Goal: Task Accomplishment & Management: Complete application form

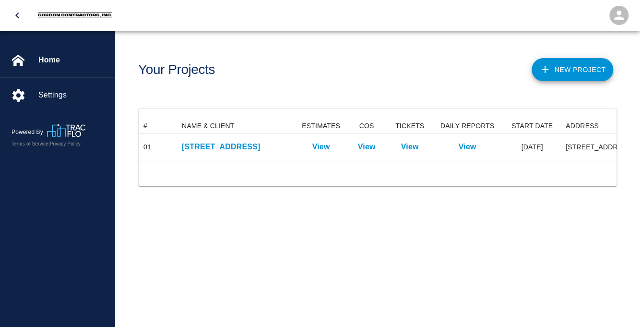
scroll to position [42, 478]
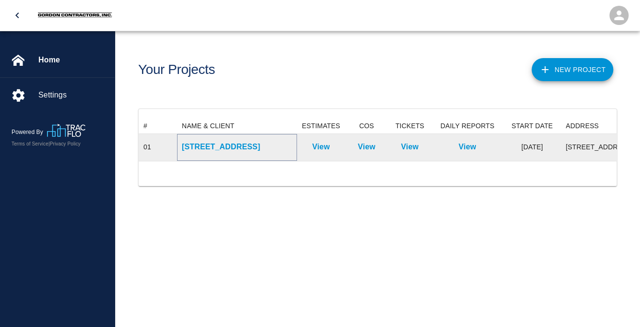
click at [252, 148] on p "[STREET_ADDRESS]" at bounding box center [237, 147] width 110 height 12
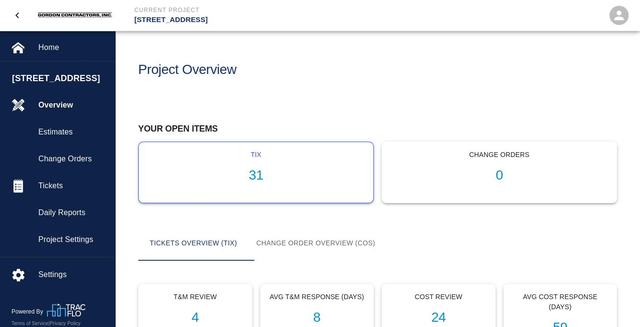
scroll to position [203, 0]
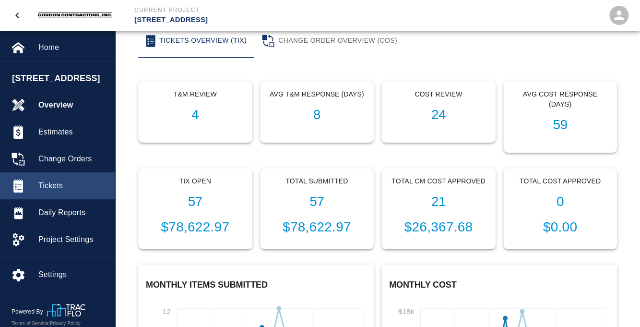
click at [48, 182] on span "Tickets" at bounding box center [72, 186] width 69 height 12
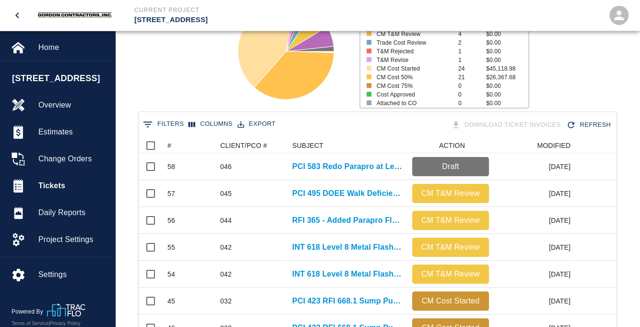
scroll to position [152, 0]
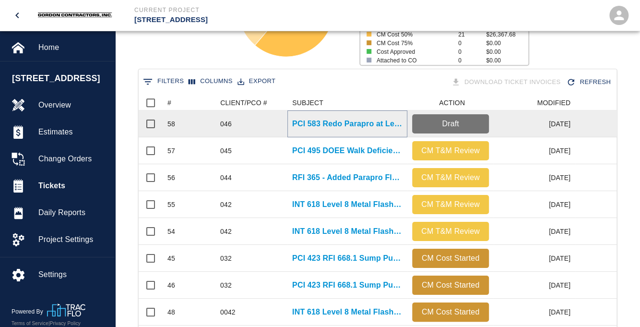
click at [318, 125] on p "PCI 583 Redo Parapro at Level 2 Columns" at bounding box center [347, 124] width 110 height 12
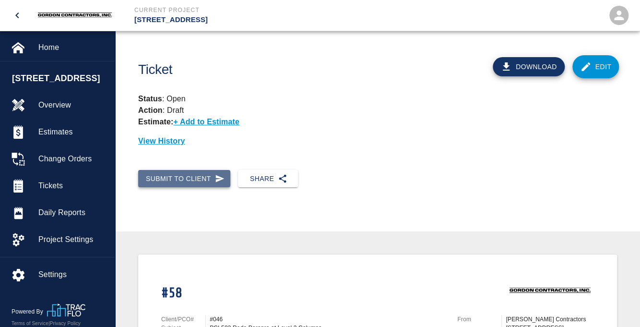
click at [220, 178] on icon "button" at bounding box center [219, 178] width 9 height 7
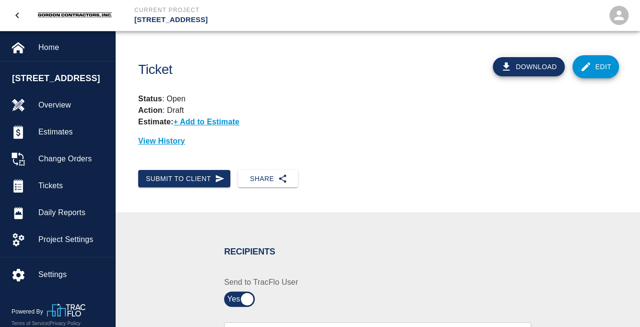
click at [387, 185] on div "Submit to Client Share" at bounding box center [374, 174] width 487 height 25
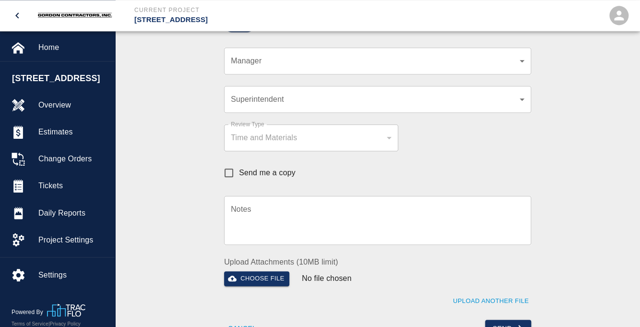
scroll to position [203, 0]
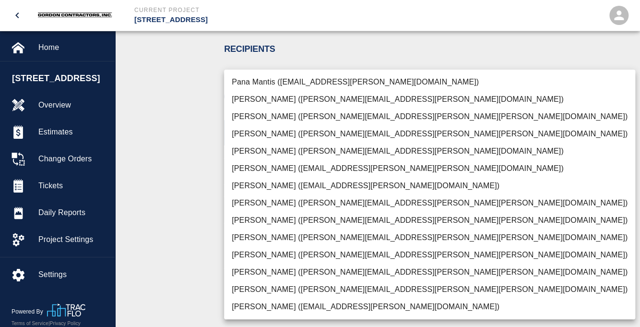
click at [256, 170] on li "[PERSON_NAME] ([EMAIL_ADDRESS][PERSON_NAME][PERSON_NAME][DOMAIN_NAME])" at bounding box center [429, 168] width 411 height 17
type input "e78ae711-0fd6-4e18-bb8b-b399932e647c"
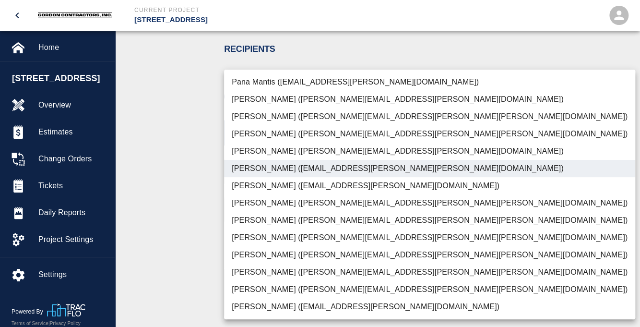
click at [202, 172] on div at bounding box center [320, 163] width 640 height 327
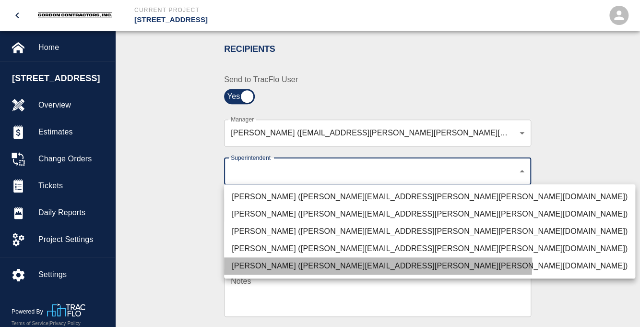
click at [260, 262] on li "[PERSON_NAME] ([PERSON_NAME][EMAIL_ADDRESS][PERSON_NAME][PERSON_NAME][DOMAIN_NA…" at bounding box center [429, 265] width 411 height 17
type input "7c2507a8-ef81-45d4-990a-124409cb20d6"
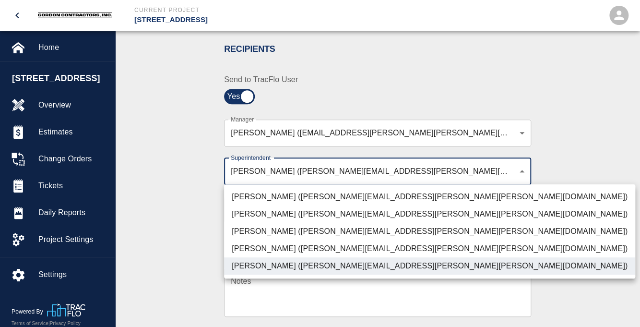
click at [210, 206] on div at bounding box center [320, 163] width 640 height 327
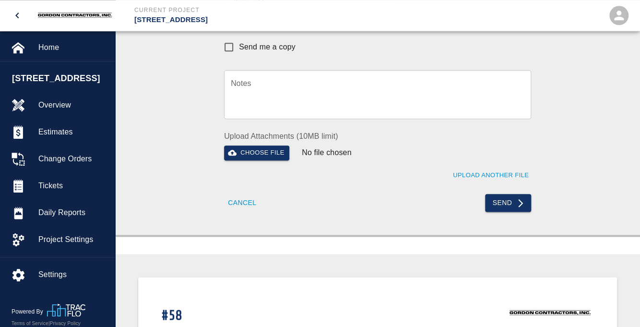
scroll to position [405, 0]
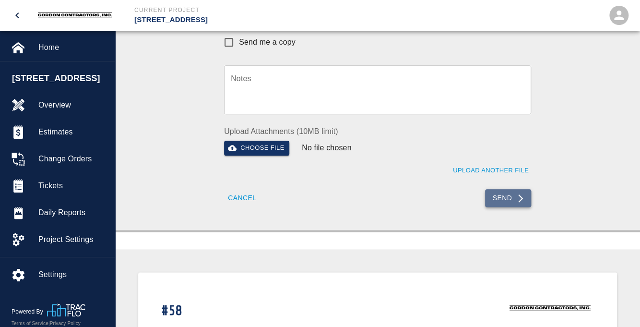
click at [508, 199] on button "Send" at bounding box center [508, 198] width 47 height 18
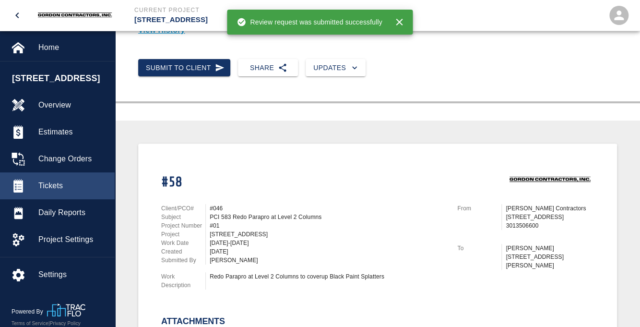
scroll to position [0, 0]
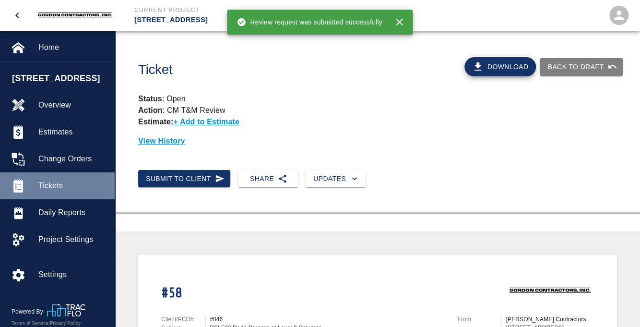
click at [49, 185] on span "Tickets" at bounding box center [72, 186] width 69 height 12
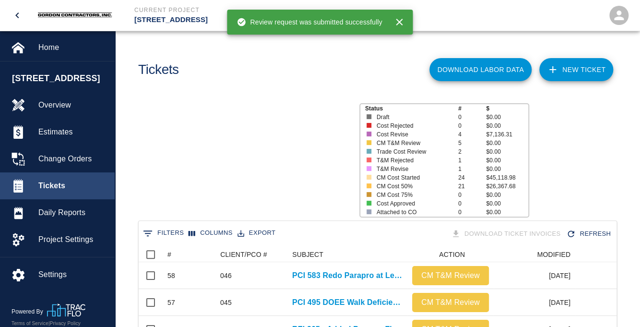
scroll to position [553, 478]
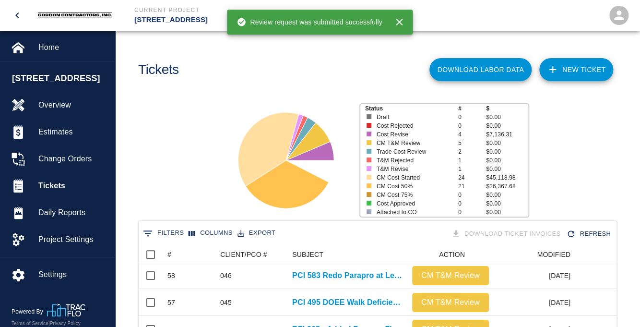
click at [572, 73] on link "NEW TICKET" at bounding box center [576, 69] width 74 height 23
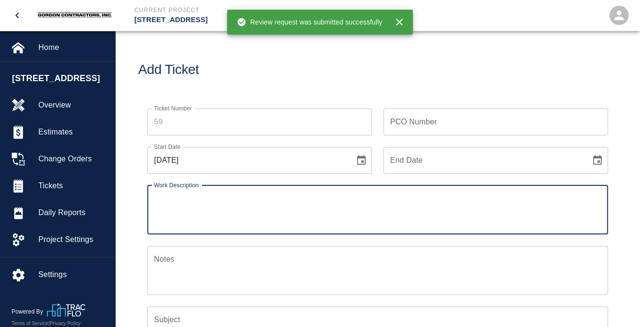
click at [437, 126] on input "PCO Number" at bounding box center [495, 121] width 225 height 27
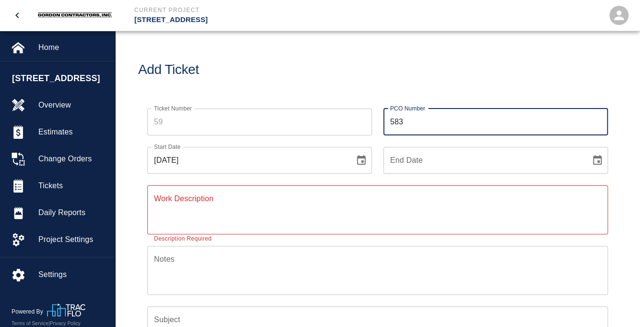
type input "583"
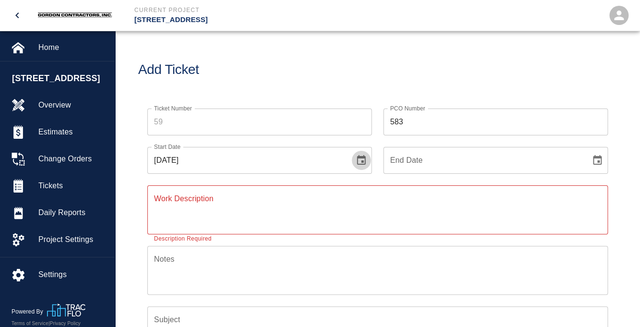
click at [362, 164] on icon "Choose date, selected date is Sep 11, 2025" at bounding box center [361, 160] width 9 height 10
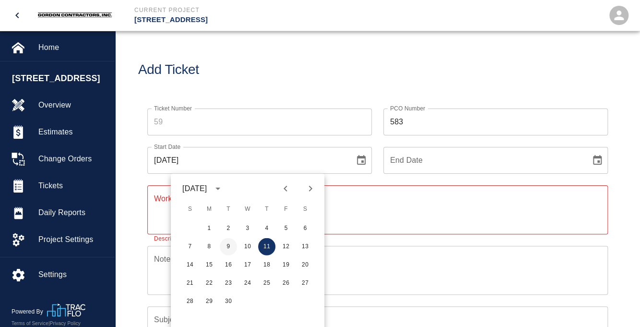
click at [229, 249] on button "9" at bounding box center [228, 246] width 17 height 17
type input "[DATE]"
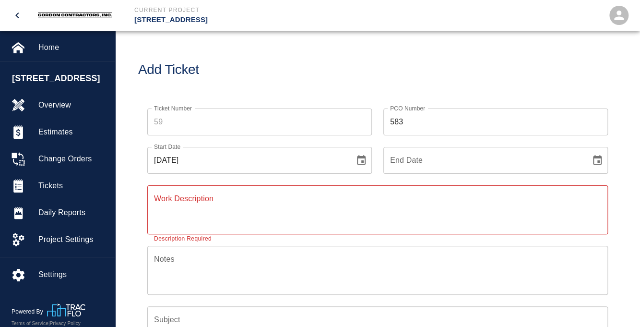
click at [463, 163] on input "End Date" at bounding box center [483, 160] width 201 height 27
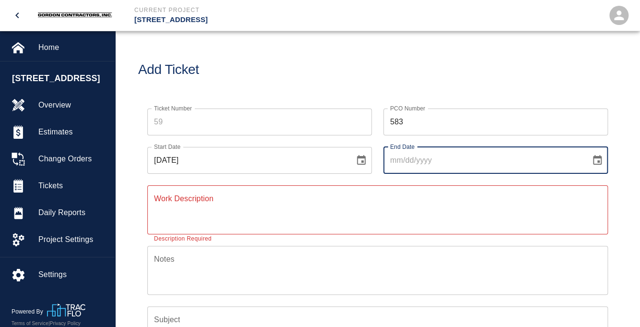
click at [602, 162] on icon "Choose date" at bounding box center [597, 160] width 9 height 10
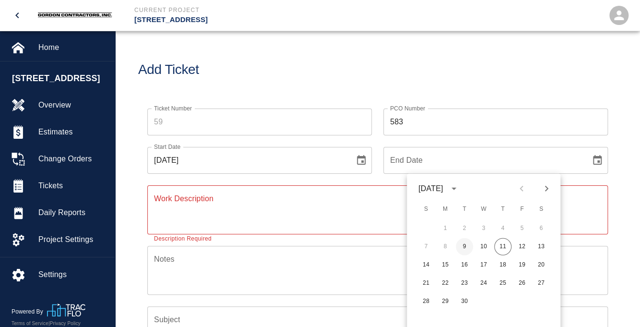
click at [461, 250] on button "9" at bounding box center [464, 246] width 17 height 17
type input "[DATE]"
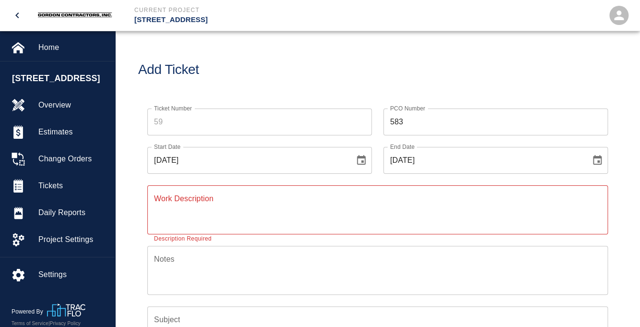
click at [235, 202] on textarea "Work Description" at bounding box center [377, 209] width 447 height 33
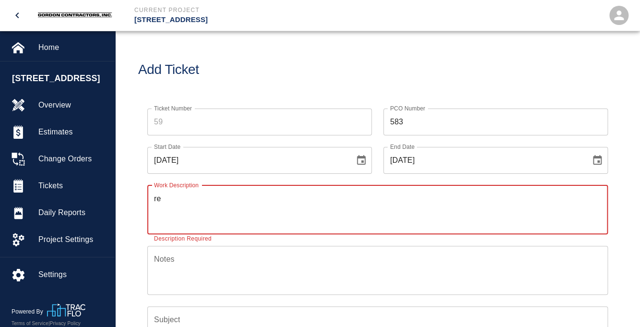
type textarea "r"
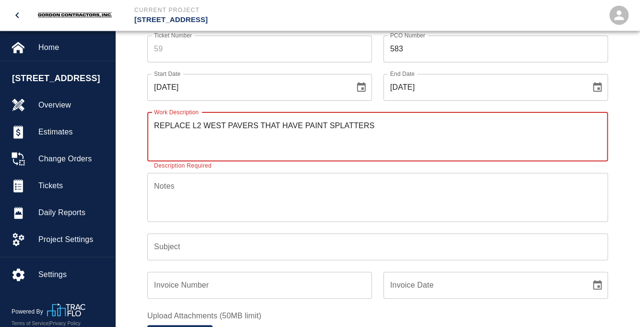
scroll to position [152, 0]
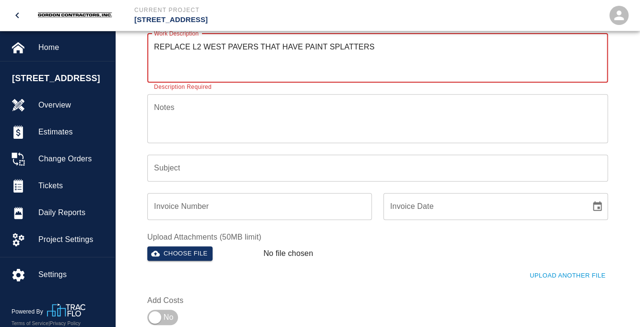
type textarea "REPLACE L2 WEST PAVERS THAT HAVE PAINT SPLATTERS"
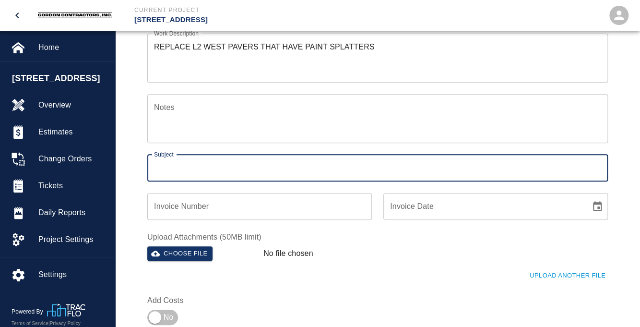
click at [214, 169] on input "Subject" at bounding box center [377, 168] width 461 height 27
type input "PCI 583 REPLACE PAVERS L2 WEST"
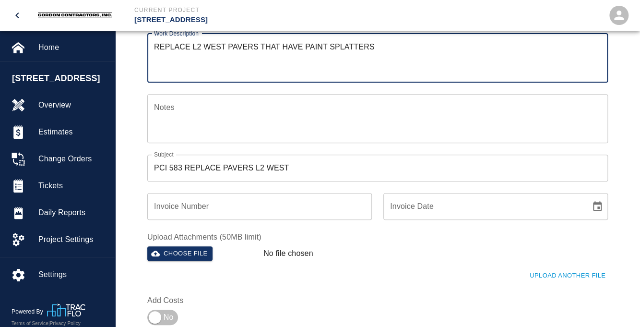
click at [192, 45] on textarea "REPLACE L2 WEST PAVERS THAT HAVE PAINT SPLATTERS" at bounding box center [377, 57] width 447 height 33
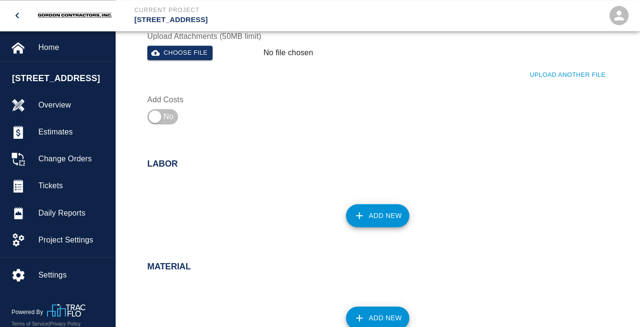
scroll to position [355, 0]
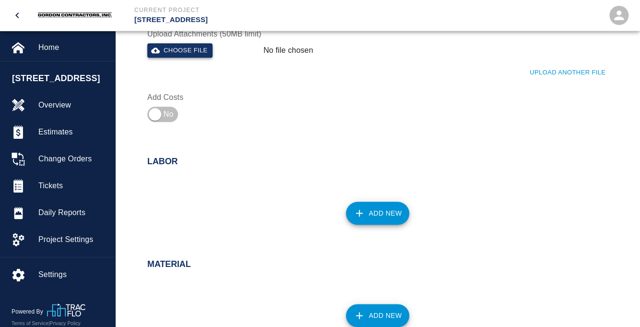
type textarea "REPLACE (4) L2 WEST PAVERS THAT HAVE PAINT SPLATTERS"
click at [168, 50] on button "Choose file" at bounding box center [179, 50] width 65 height 15
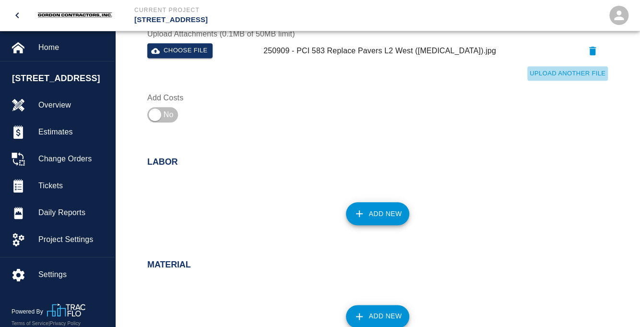
click at [571, 74] on button "Upload Another File" at bounding box center [567, 73] width 81 height 15
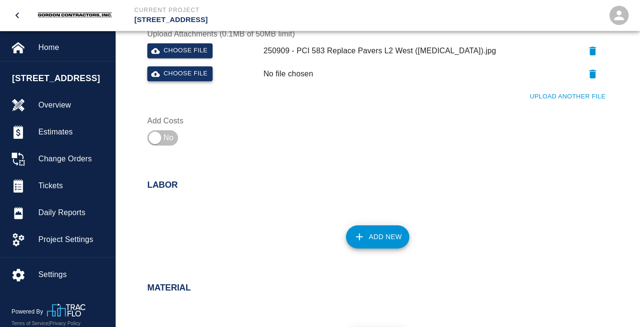
click at [175, 73] on button "Choose file" at bounding box center [179, 73] width 65 height 15
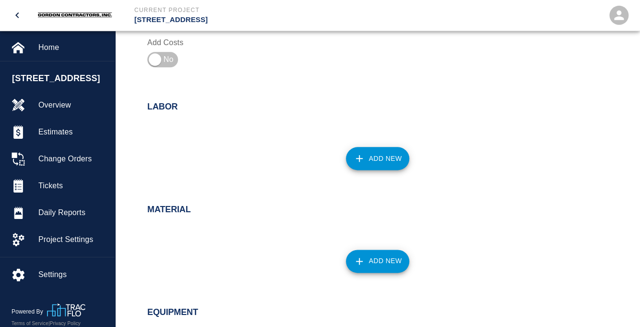
scroll to position [456, 0]
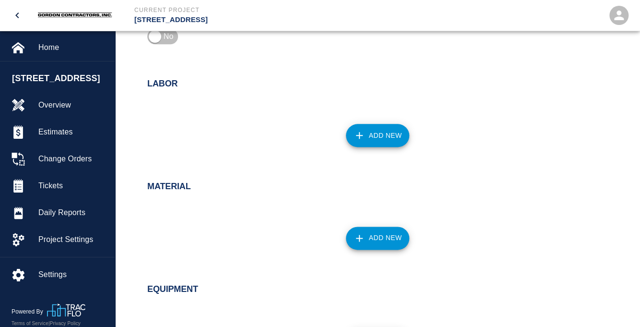
click at [374, 137] on button "Add New" at bounding box center [378, 135] width 64 height 23
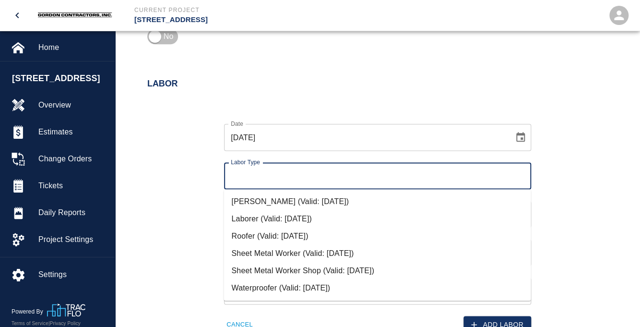
click at [331, 174] on input "Labor Type" at bounding box center [377, 176] width 298 height 18
click at [255, 199] on li "[PERSON_NAME] (Valid: [DATE])" at bounding box center [377, 201] width 307 height 17
type input "[PERSON_NAME]"
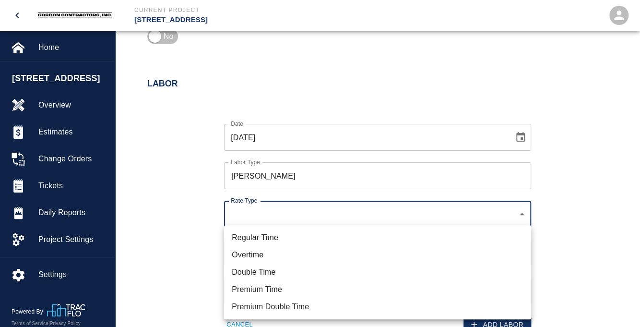
click at [254, 237] on li "Regular Time" at bounding box center [377, 237] width 307 height 17
type input "rate_rt"
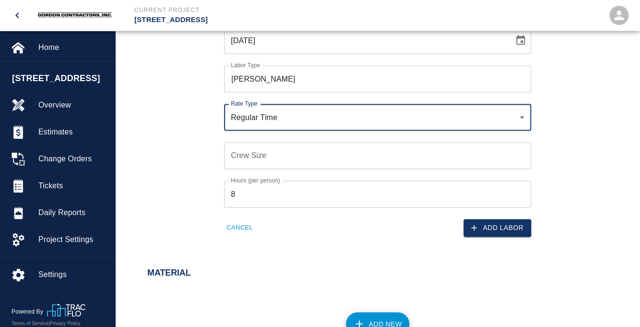
scroll to position [557, 0]
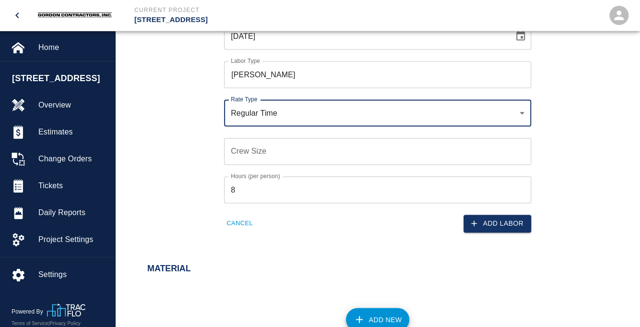
click at [249, 151] on input "Crew Size" at bounding box center [377, 151] width 307 height 27
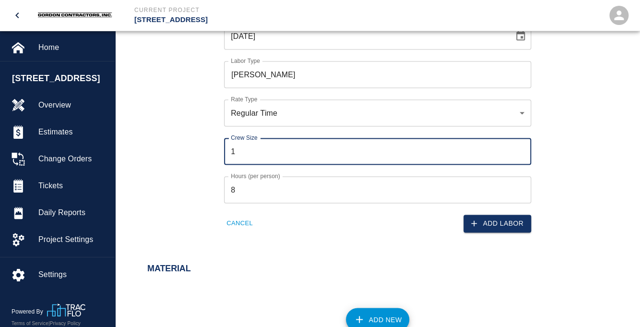
type input "1"
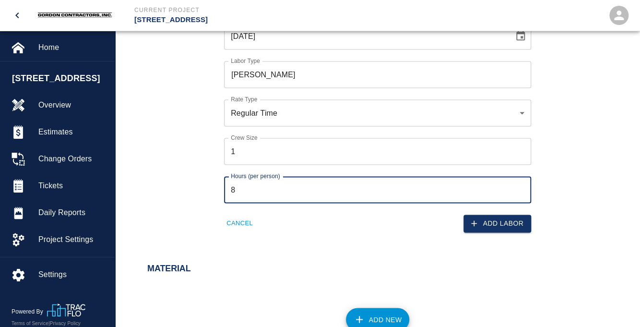
drag, startPoint x: 257, startPoint y: 191, endPoint x: 201, endPoint y: 192, distance: 56.2
click at [224, 192] on input "8" at bounding box center [377, 189] width 307 height 27
type input "4"
click at [486, 225] on button "Add Labor" at bounding box center [498, 224] width 68 height 18
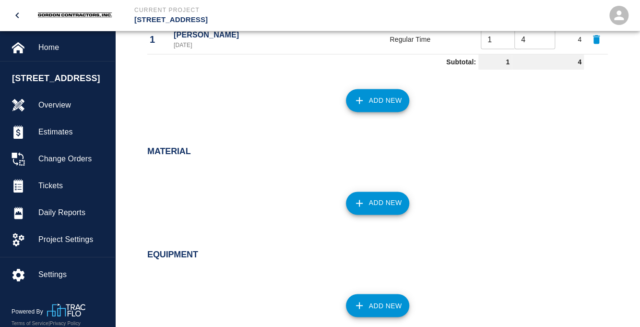
click at [384, 103] on button "Add New" at bounding box center [378, 100] width 64 height 23
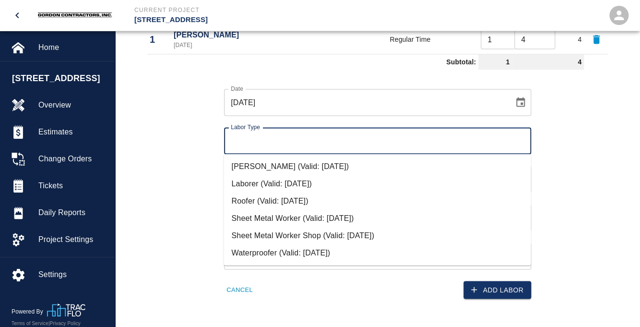
click at [279, 136] on input "Labor Type" at bounding box center [377, 140] width 298 height 18
click at [257, 199] on li "Roofer (Valid: [DATE])" at bounding box center [377, 200] width 307 height 17
type input "Roofer"
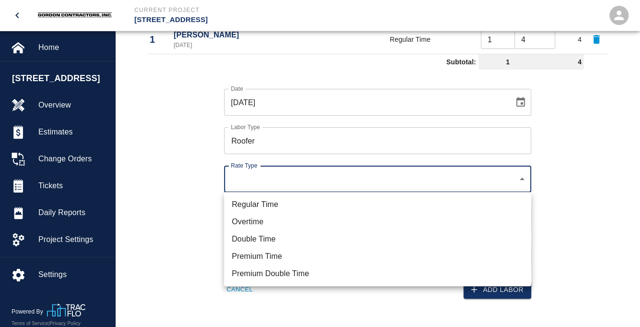
click at [262, 208] on li "Regular Time" at bounding box center [377, 204] width 307 height 17
type input "rate_rt"
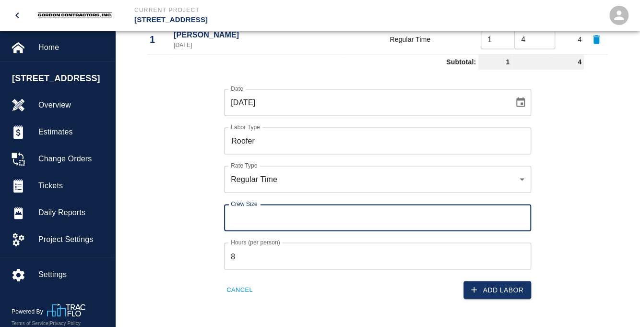
click at [266, 218] on input "Crew Size" at bounding box center [377, 217] width 307 height 27
type input "1"
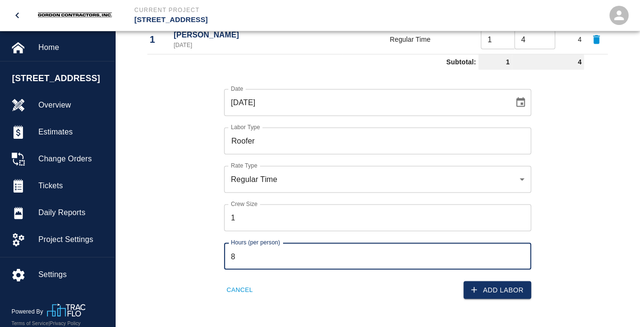
drag, startPoint x: 254, startPoint y: 256, endPoint x: 245, endPoint y: 253, distance: 9.4
click at [245, 253] on input "8" at bounding box center [377, 255] width 307 height 27
drag, startPoint x: 253, startPoint y: 257, endPoint x: 207, endPoint y: 261, distance: 45.7
click at [224, 261] on input "8" at bounding box center [377, 255] width 307 height 27
type input "4"
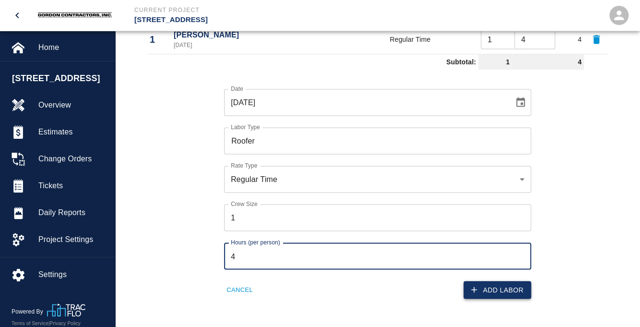
click at [495, 286] on button "Add Labor" at bounding box center [498, 290] width 68 height 18
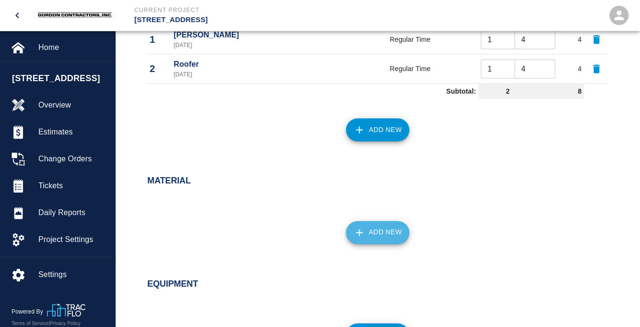
click at [373, 224] on button "Add New" at bounding box center [378, 232] width 64 height 23
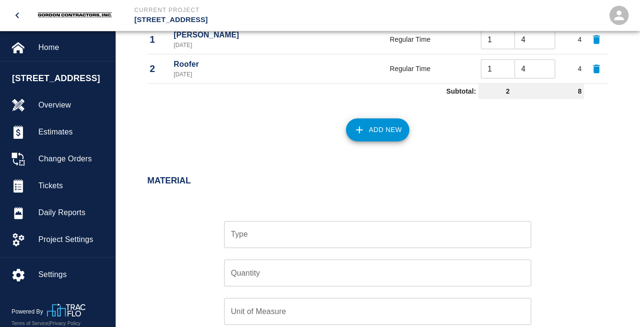
click at [341, 233] on input "Type" at bounding box center [377, 234] width 298 height 18
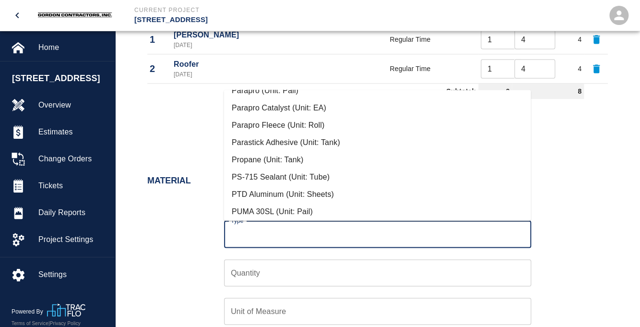
scroll to position [101, 0]
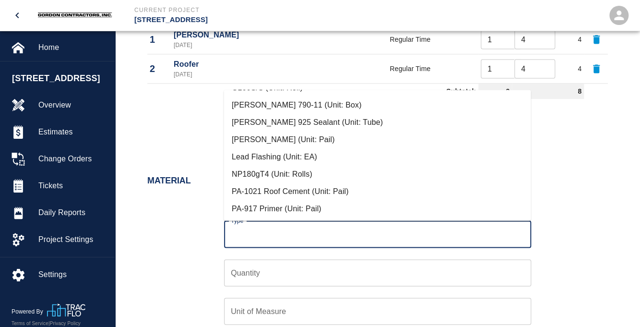
click at [267, 233] on input "Type" at bounding box center [377, 234] width 298 height 18
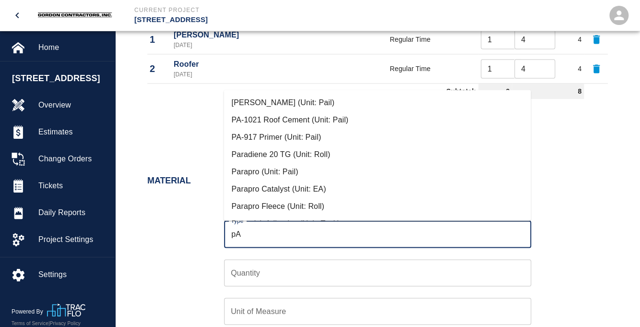
type input "p"
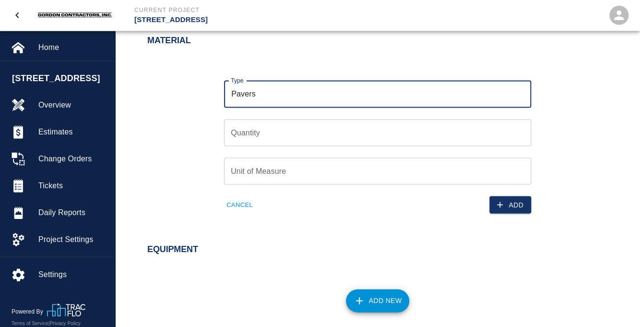
scroll to position [709, 0]
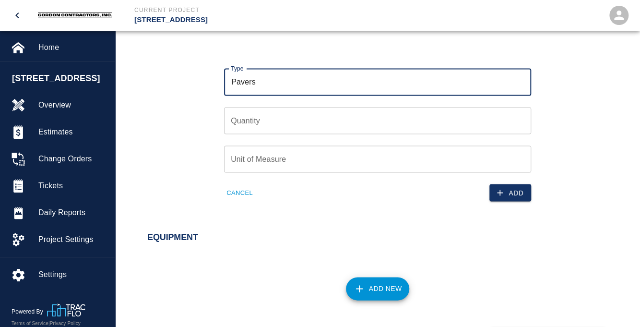
type input "Pavers"
click at [264, 124] on input "Quantity" at bounding box center [377, 120] width 307 height 27
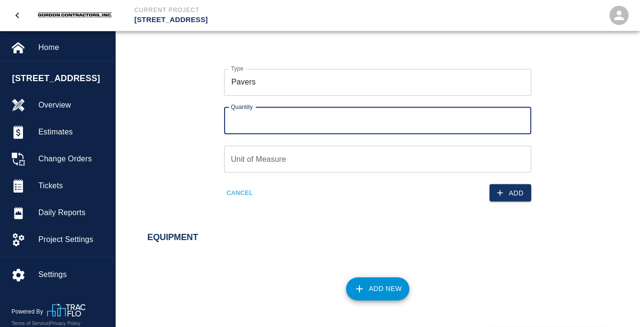
type input "3"
type input "4"
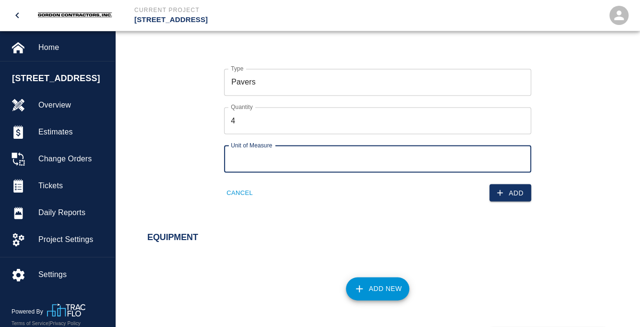
click at [274, 156] on input "Unit of Measure" at bounding box center [377, 158] width 307 height 27
type input "EA"
click at [498, 188] on icon "button" at bounding box center [500, 193] width 10 height 10
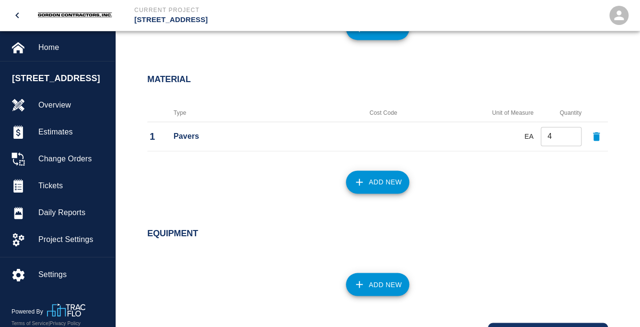
scroll to position [710, 0]
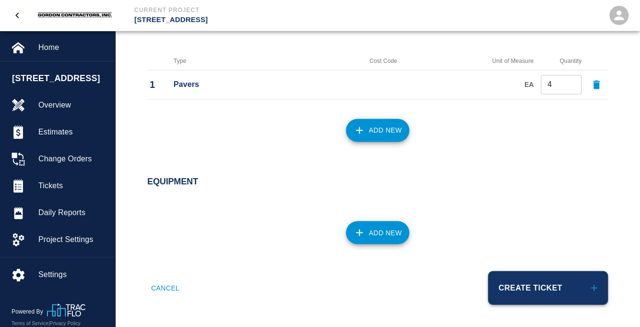
click at [531, 282] on button "Create Ticket" at bounding box center [548, 288] width 120 height 34
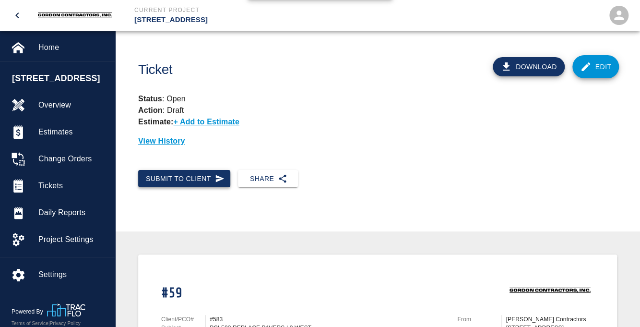
click at [217, 179] on icon "button" at bounding box center [219, 178] width 9 height 7
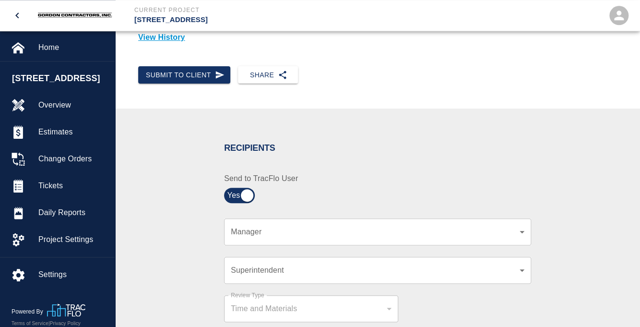
scroll to position [203, 0]
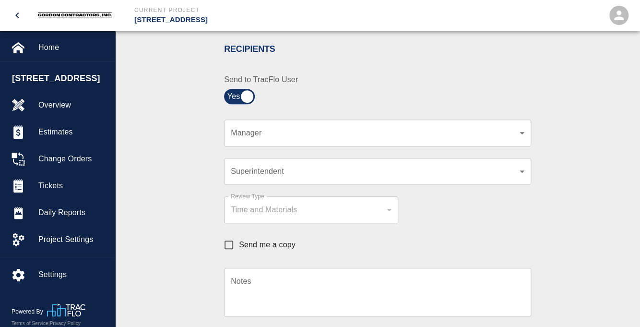
click at [324, 138] on div "​ Manager" at bounding box center [377, 132] width 307 height 27
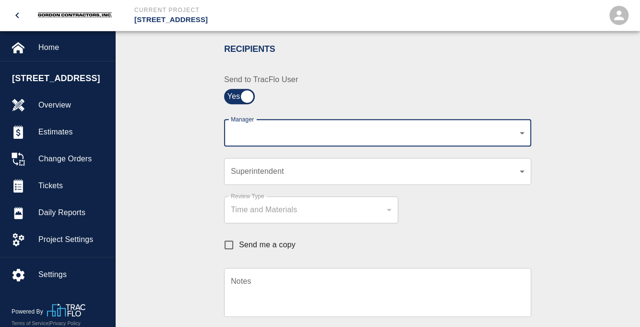
click at [324, 138] on div "​ Manager" at bounding box center [377, 132] width 307 height 27
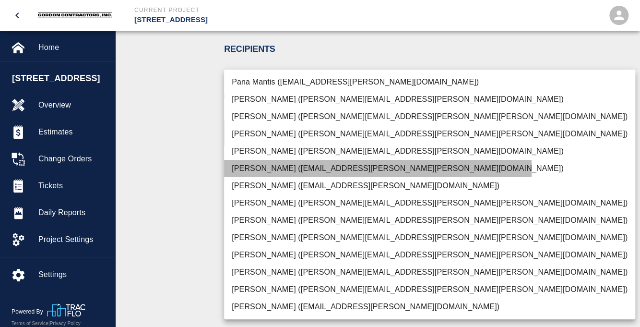
click at [257, 168] on li "[PERSON_NAME] ([EMAIL_ADDRESS][PERSON_NAME][PERSON_NAME][DOMAIN_NAME])" at bounding box center [429, 168] width 411 height 17
type input "e78ae711-0fd6-4e18-bb8b-b399932e647c"
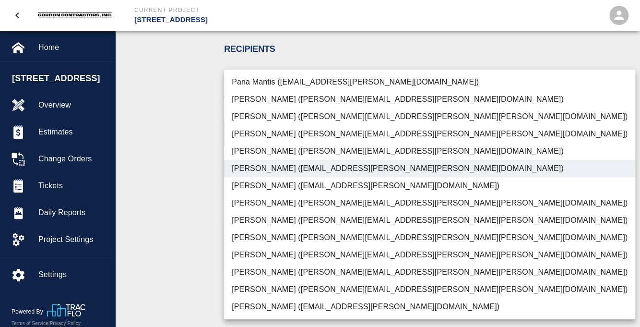
click at [567, 158] on div at bounding box center [320, 163] width 640 height 327
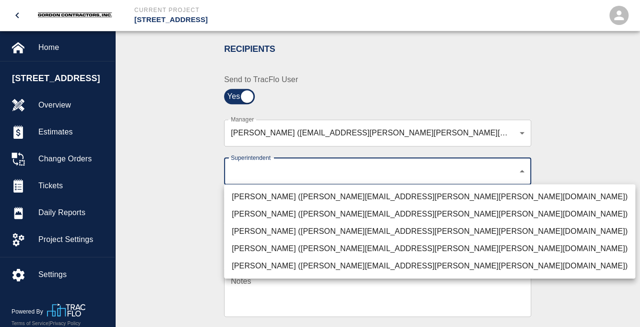
click at [272, 262] on li "[PERSON_NAME] ([PERSON_NAME][EMAIL_ADDRESS][PERSON_NAME][PERSON_NAME][DOMAIN_NA…" at bounding box center [429, 265] width 411 height 17
type input "7c2507a8-ef81-45d4-990a-124409cb20d6"
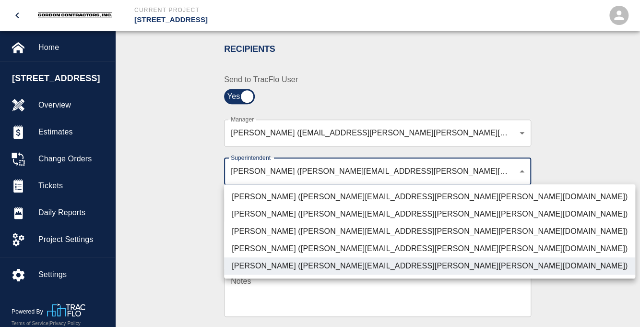
click at [563, 222] on div at bounding box center [320, 163] width 640 height 327
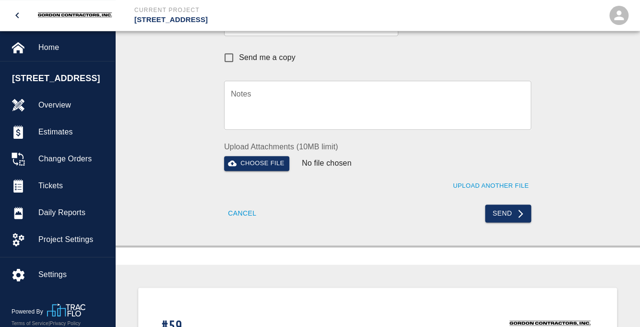
scroll to position [456, 0]
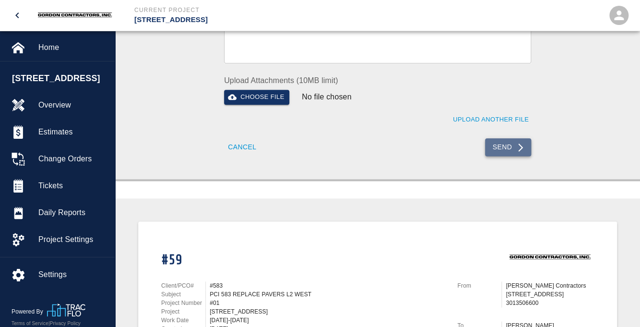
click at [502, 146] on button "Send" at bounding box center [508, 147] width 47 height 18
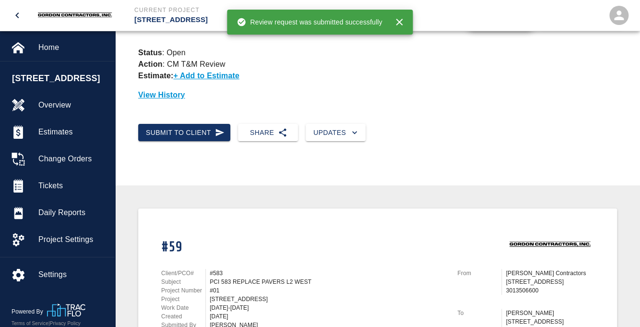
scroll to position [35, 0]
